Goal: Transaction & Acquisition: Obtain resource

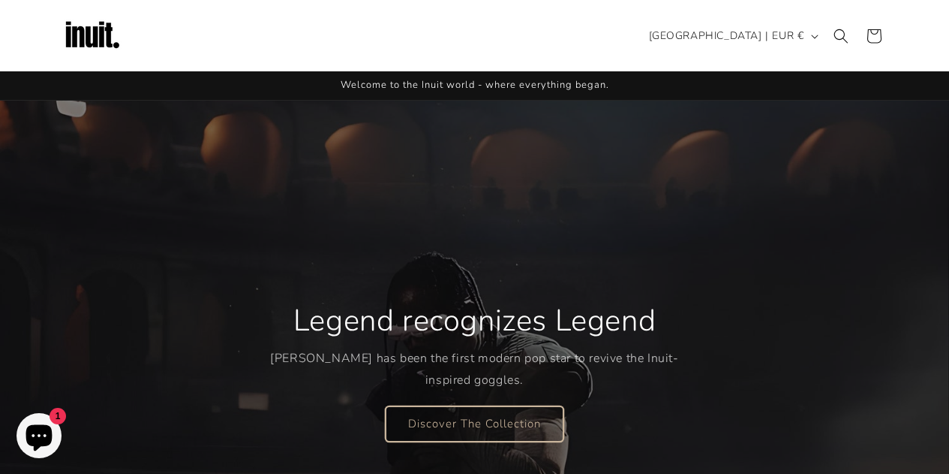
click at [456, 416] on link "Discover The Collection" at bounding box center [475, 422] width 178 height 35
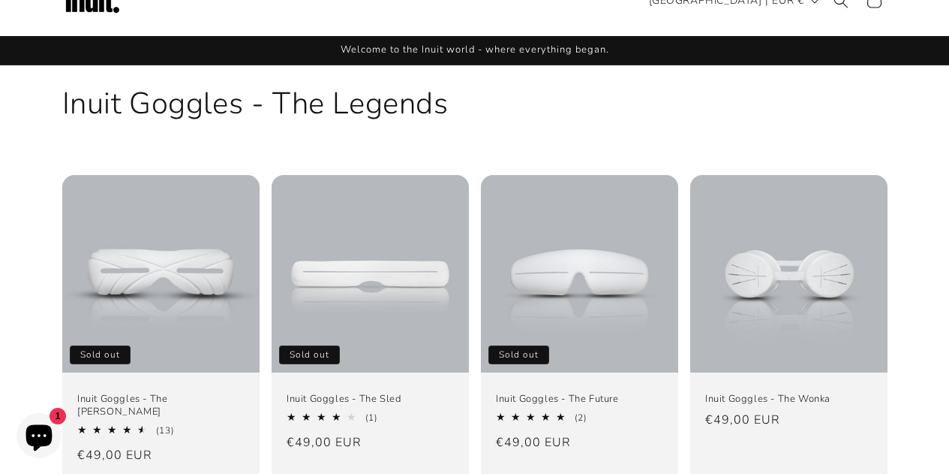
scroll to position [36, 0]
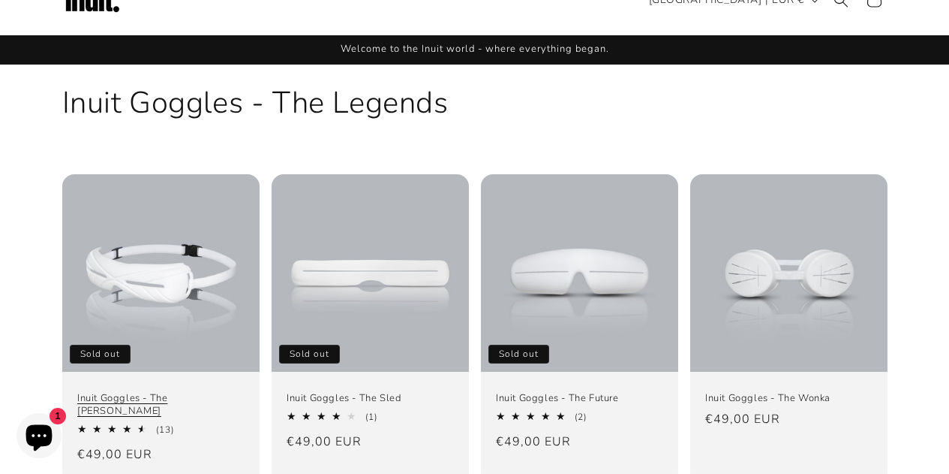
click at [183, 392] on link "Inuit Goggles - The [PERSON_NAME]" at bounding box center [160, 405] width 167 height 26
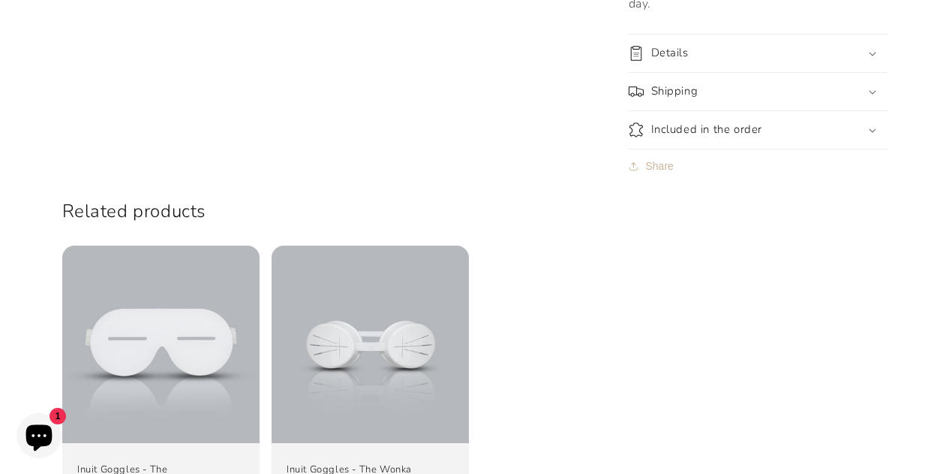
scroll to position [1340, 0]
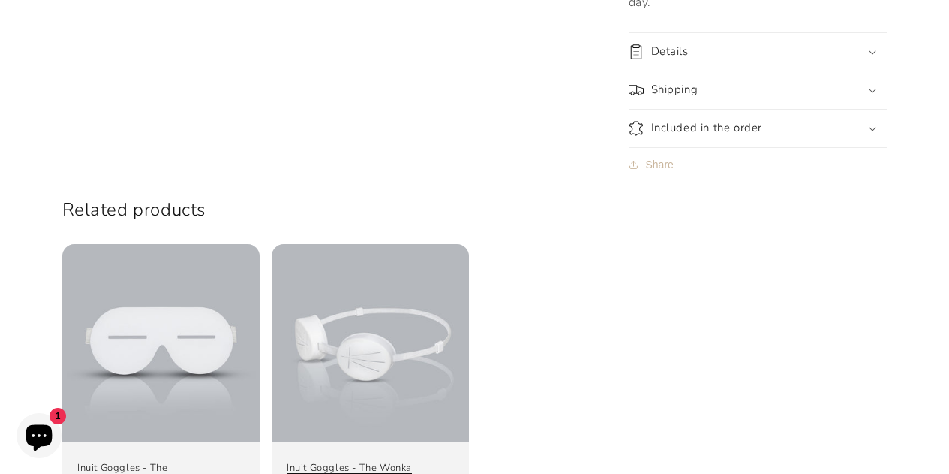
click at [352, 462] on link "Inuit Goggles - The Wonka" at bounding box center [370, 468] width 167 height 13
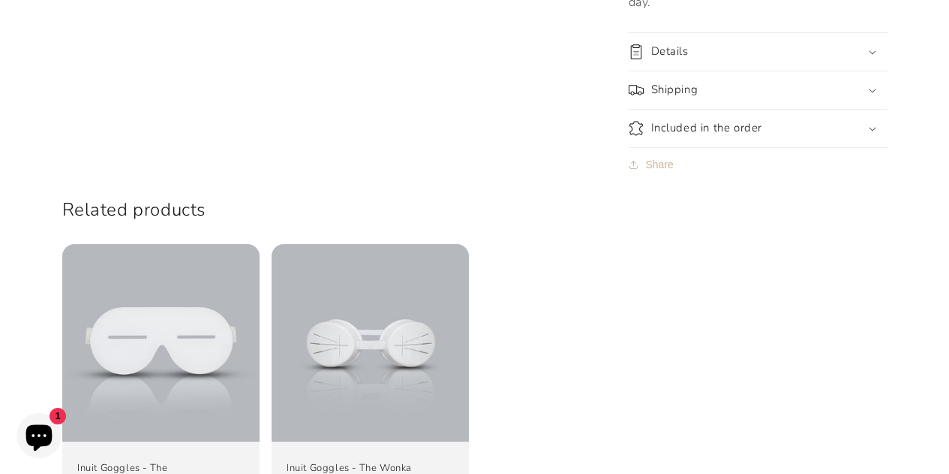
scroll to position [1325, 0]
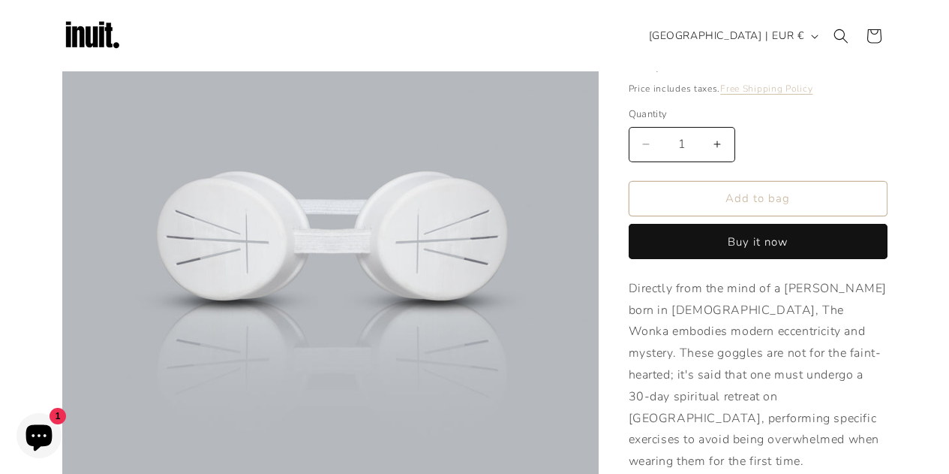
scroll to position [133, 0]
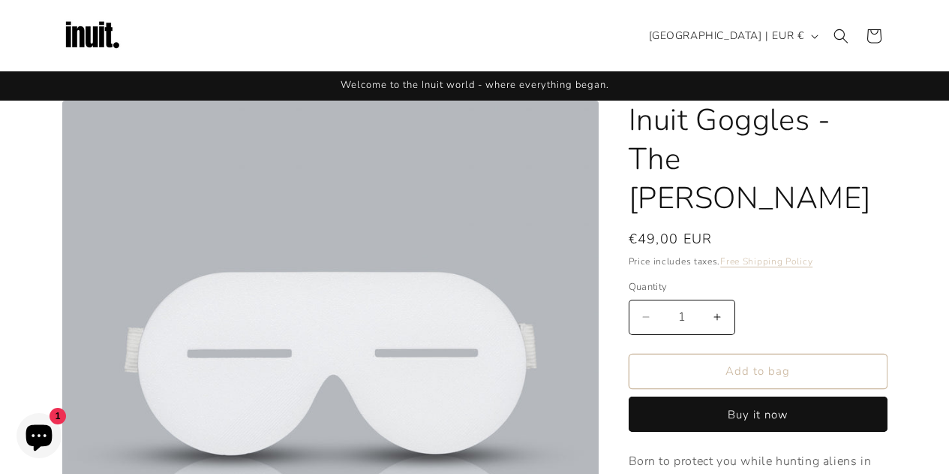
click at [104, 39] on img at bounding box center [92, 36] width 60 height 60
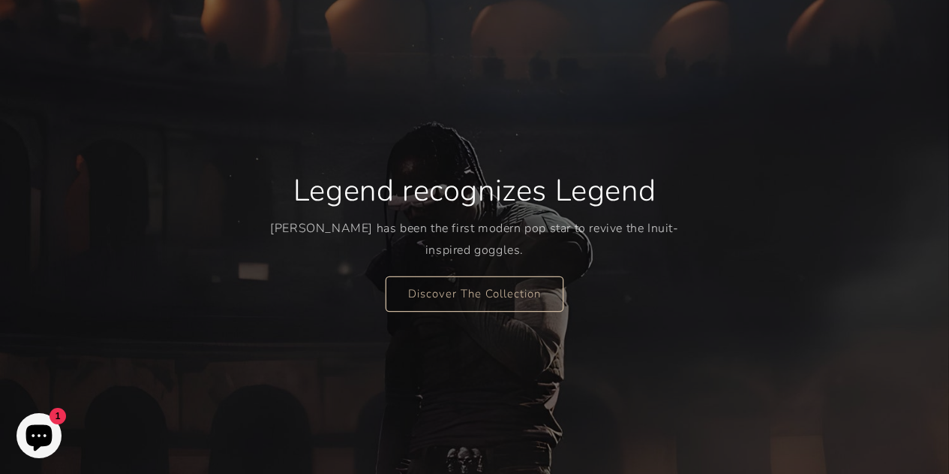
scroll to position [131, 0]
click at [450, 286] on link "Discover The Collection" at bounding box center [475, 292] width 178 height 35
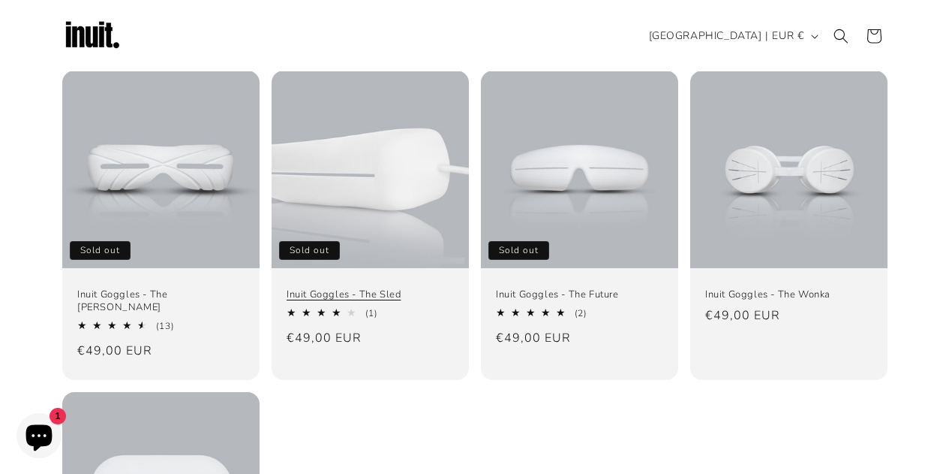
scroll to position [137, 0]
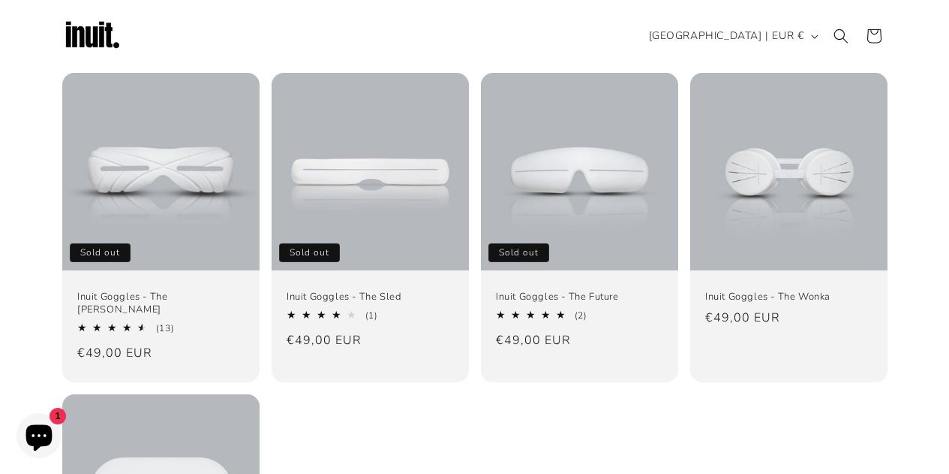
click at [54, 411] on span "1" at bounding box center [58, 416] width 17 height 17
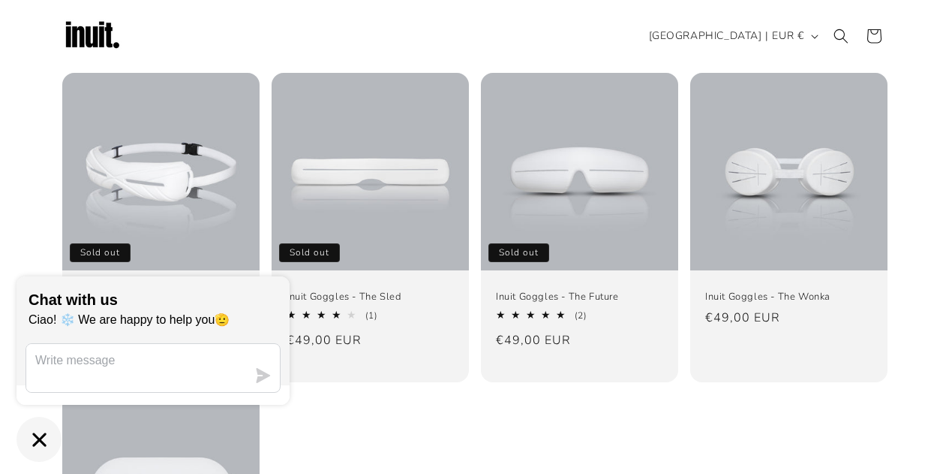
click at [98, 290] on link "Inuit Goggles - The [PERSON_NAME]" at bounding box center [160, 303] width 167 height 26
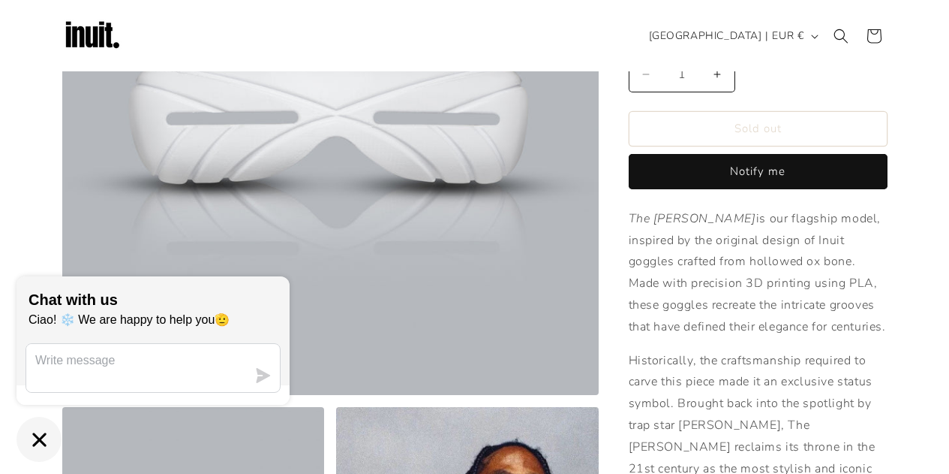
scroll to position [242, 0]
click at [721, 155] on button "Notify me" at bounding box center [758, 172] width 259 height 35
select select "US"
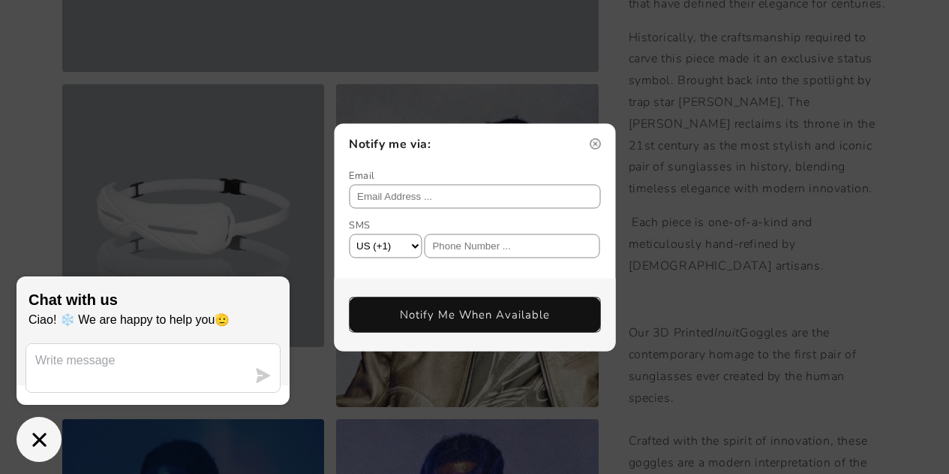
scroll to position [576, 0]
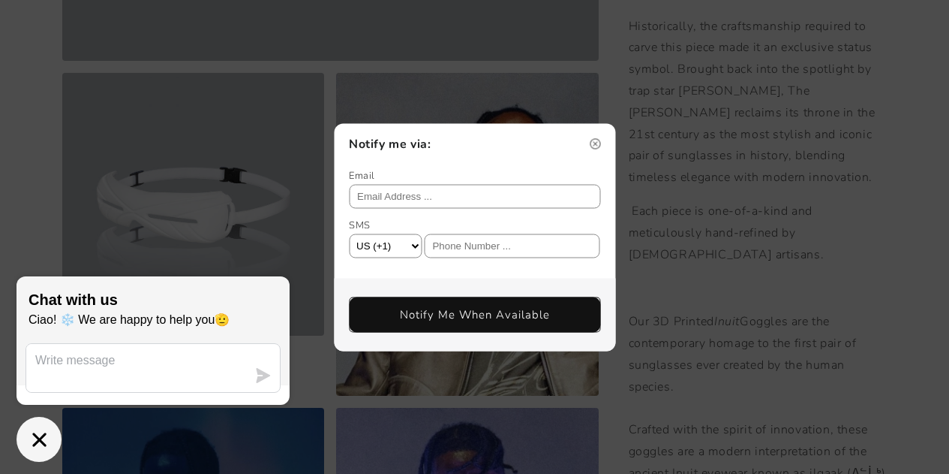
click at [690, 178] on div "Notify me via: Email SMS AF (+93) AX (+358) AL (+355) DZ (+213) AS (+1684) AD (…" at bounding box center [474, 237] width 949 height 474
click at [593, 145] on img at bounding box center [595, 143] width 11 height 11
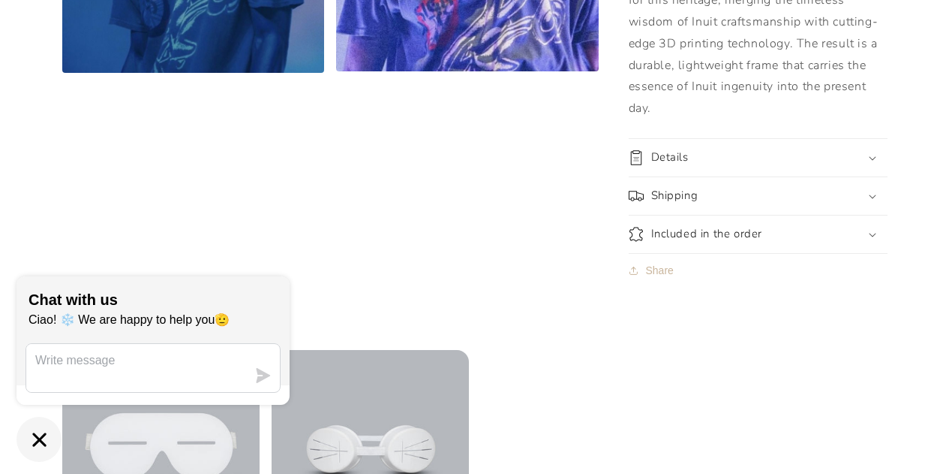
scroll to position [1236, 0]
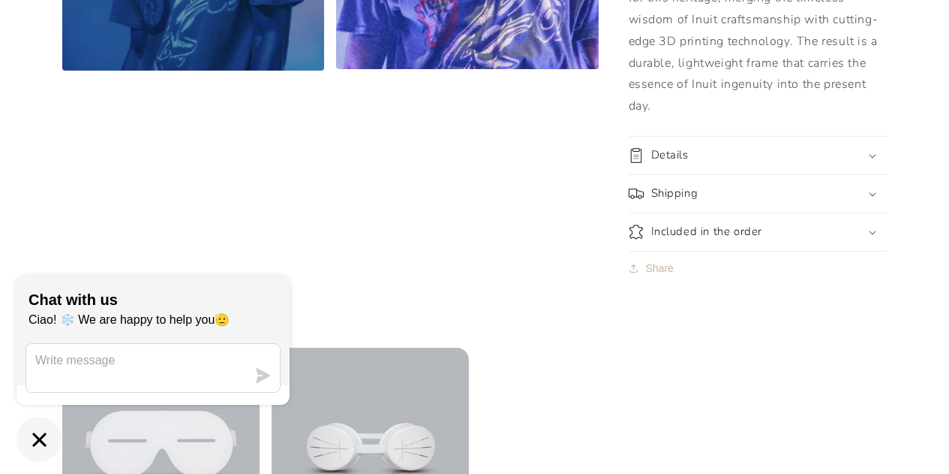
click at [717, 213] on summary "Included in the order" at bounding box center [758, 232] width 259 height 38
